Goal: Task Accomplishment & Management: Manage account settings

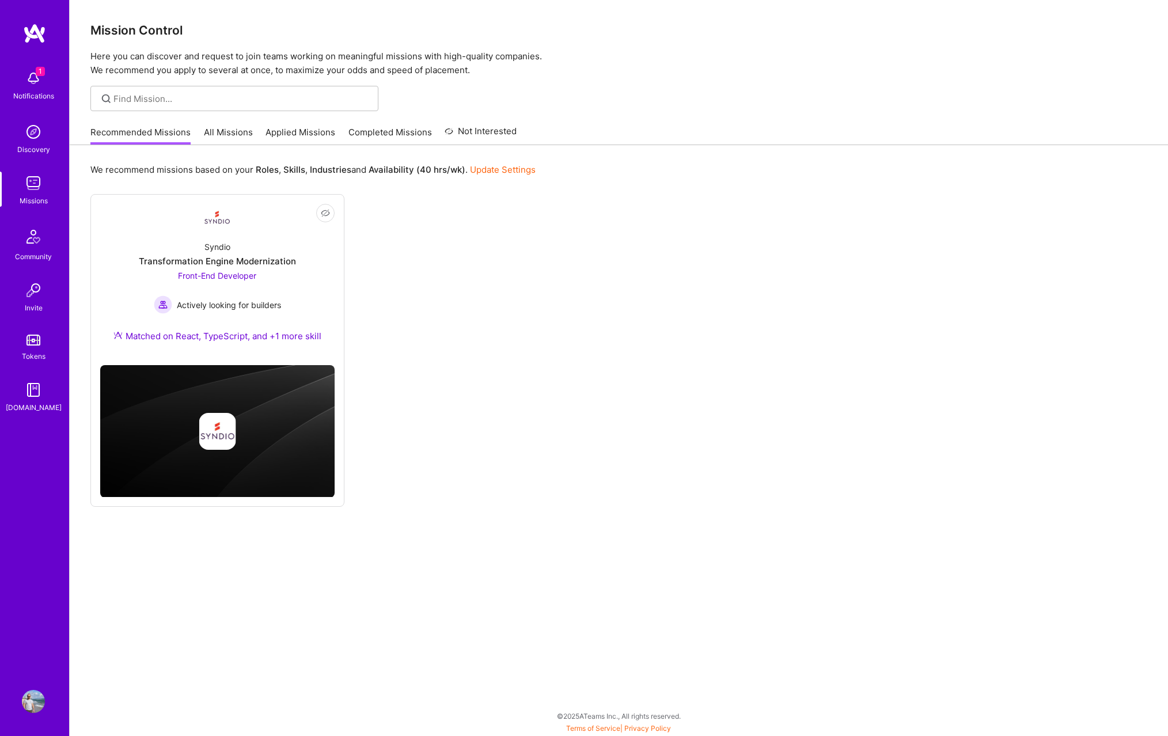
click at [36, 82] on img at bounding box center [33, 78] width 23 height 23
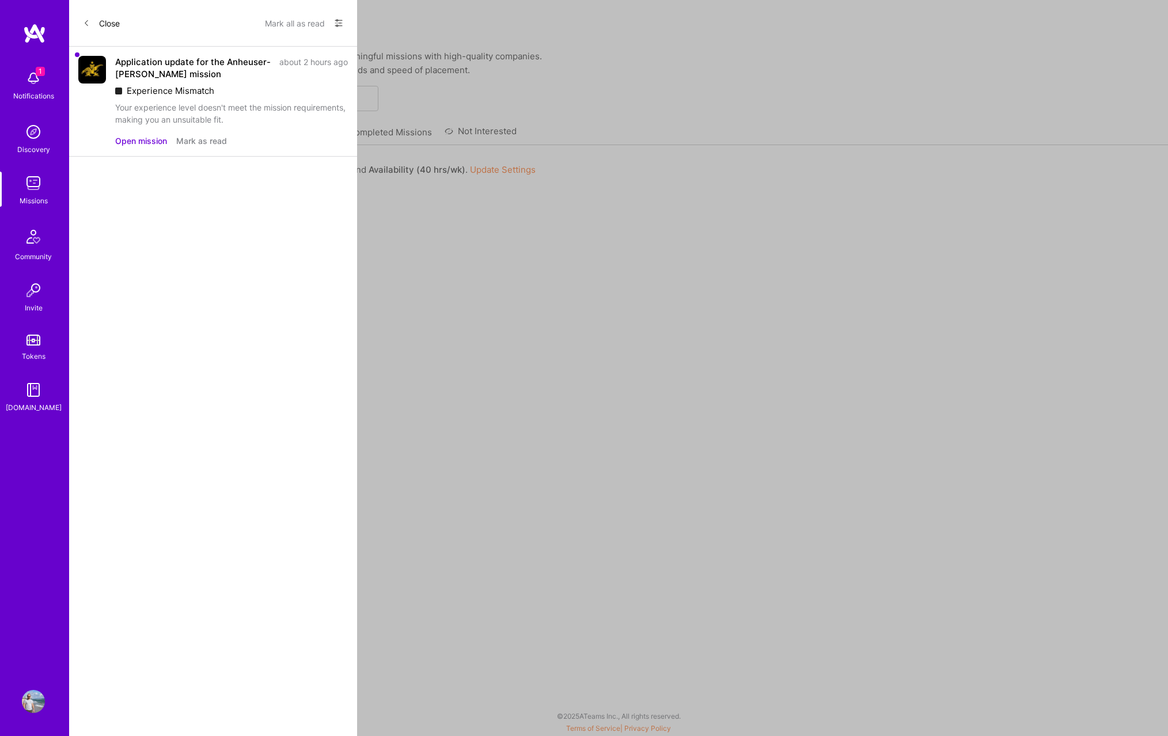
click at [193, 142] on button "Mark as read" at bounding box center [201, 141] width 51 height 12
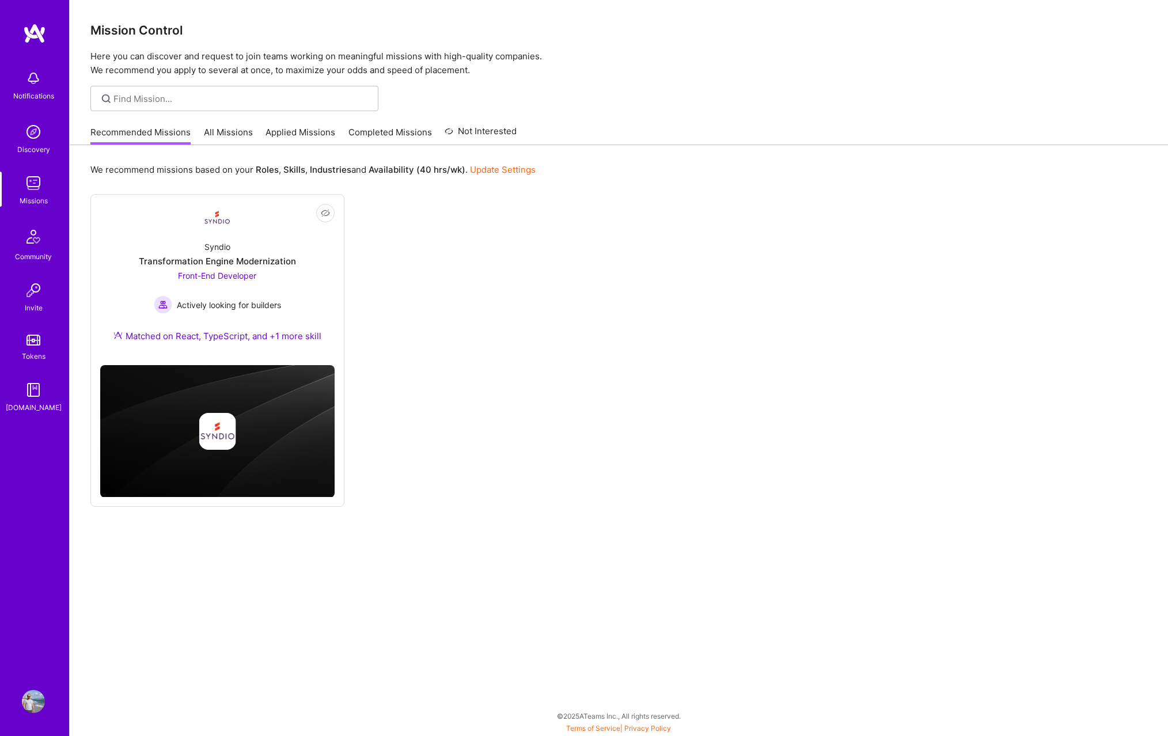
click at [623, 258] on div "Notifications Discovery Missions Community Invite Tokens [DOMAIN_NAME] Profile …" at bounding box center [584, 365] width 1168 height 730
click at [314, 313] on div "Syndio Transformation Engine Modernization Front-End Developer Actively looking…" at bounding box center [217, 294] width 234 height 124
click at [333, 209] on button "Not Interested" at bounding box center [295, 213] width 77 height 18
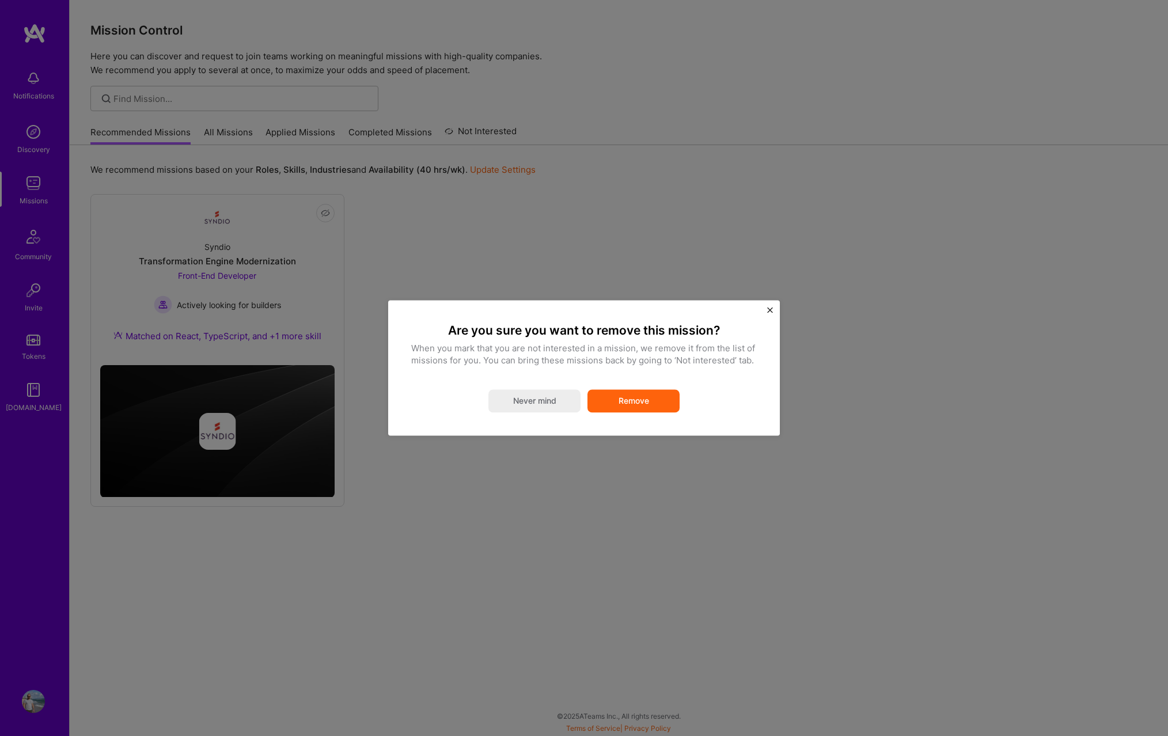
click at [645, 407] on button "Remove" at bounding box center [634, 401] width 92 height 23
